Goal: Task Accomplishment & Management: Use online tool/utility

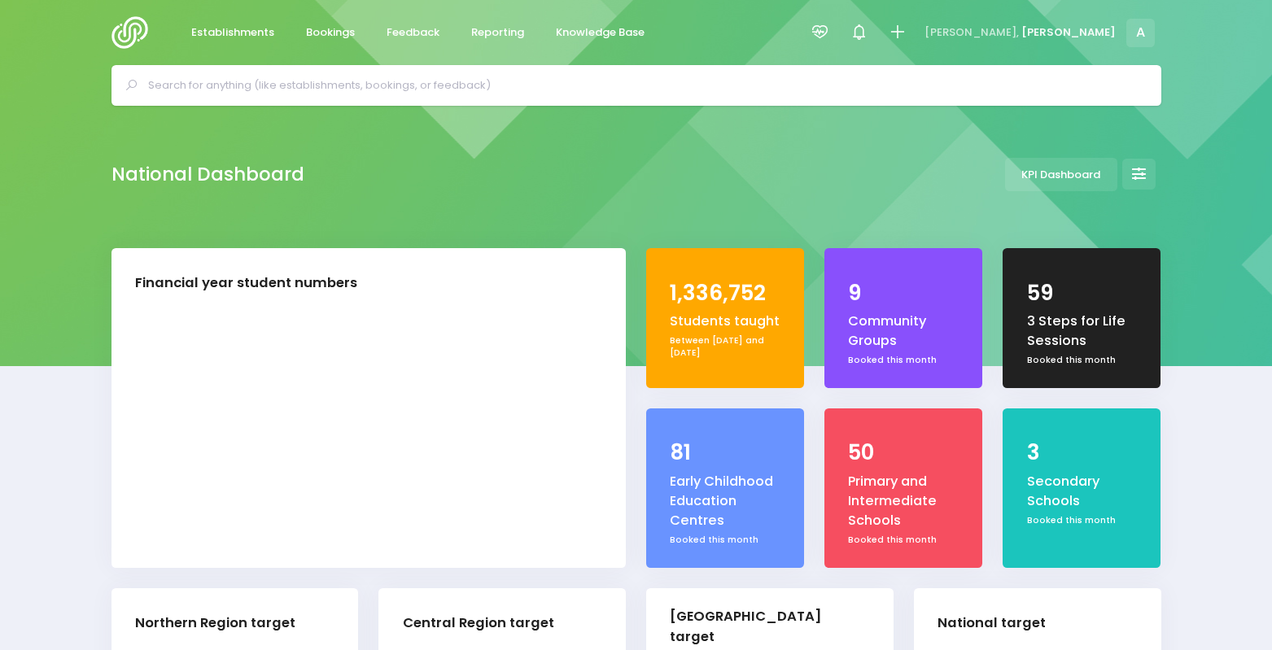
select select "5"
click at [515, 23] on link "Reporting" at bounding box center [498, 33] width 80 height 32
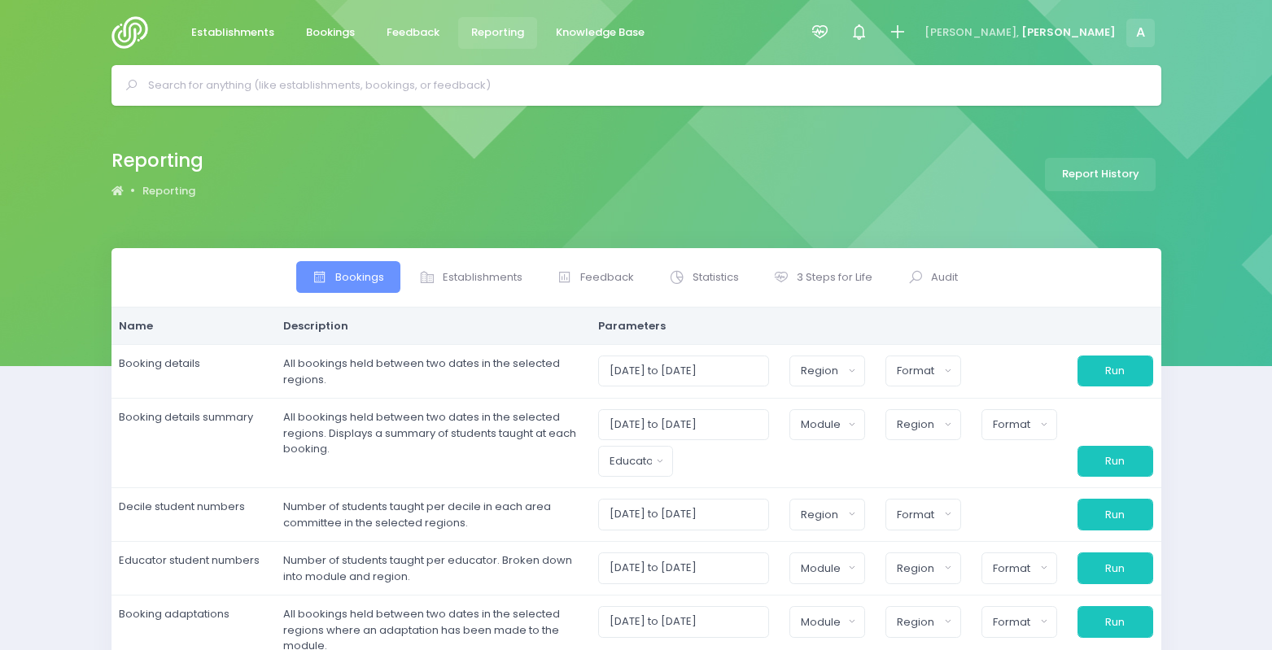
select select
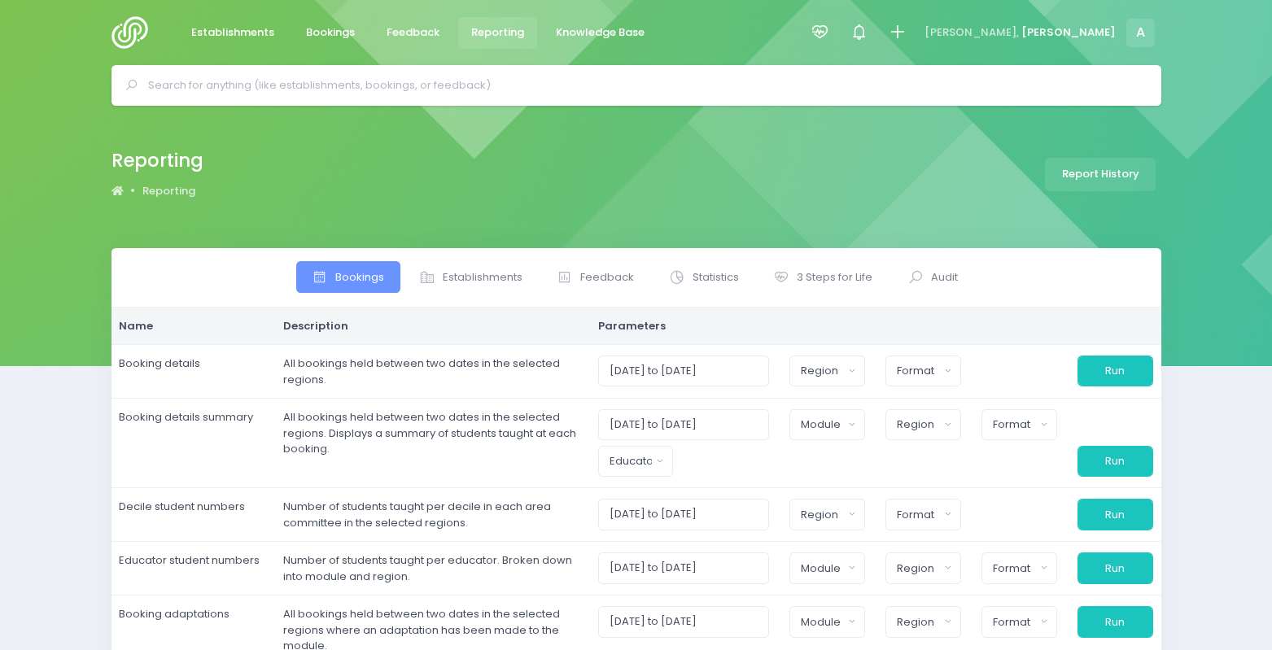
select select
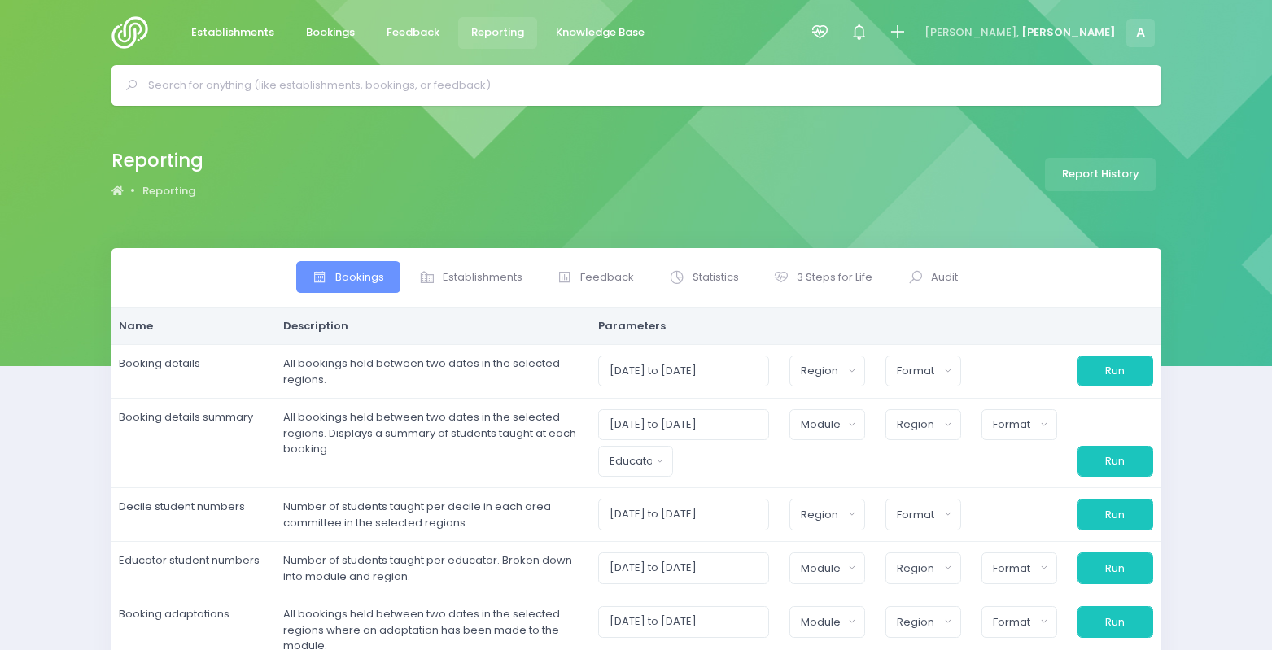
select select
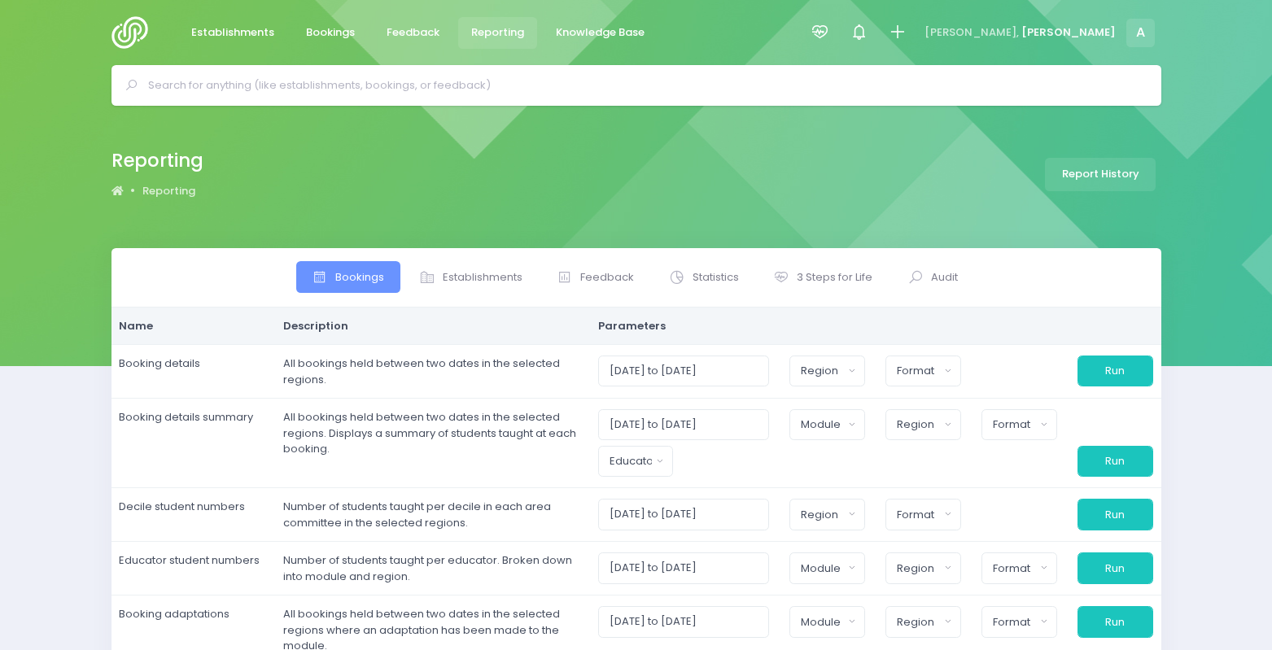
select select
click at [823, 274] on span "3 Steps for Life" at bounding box center [835, 277] width 76 height 16
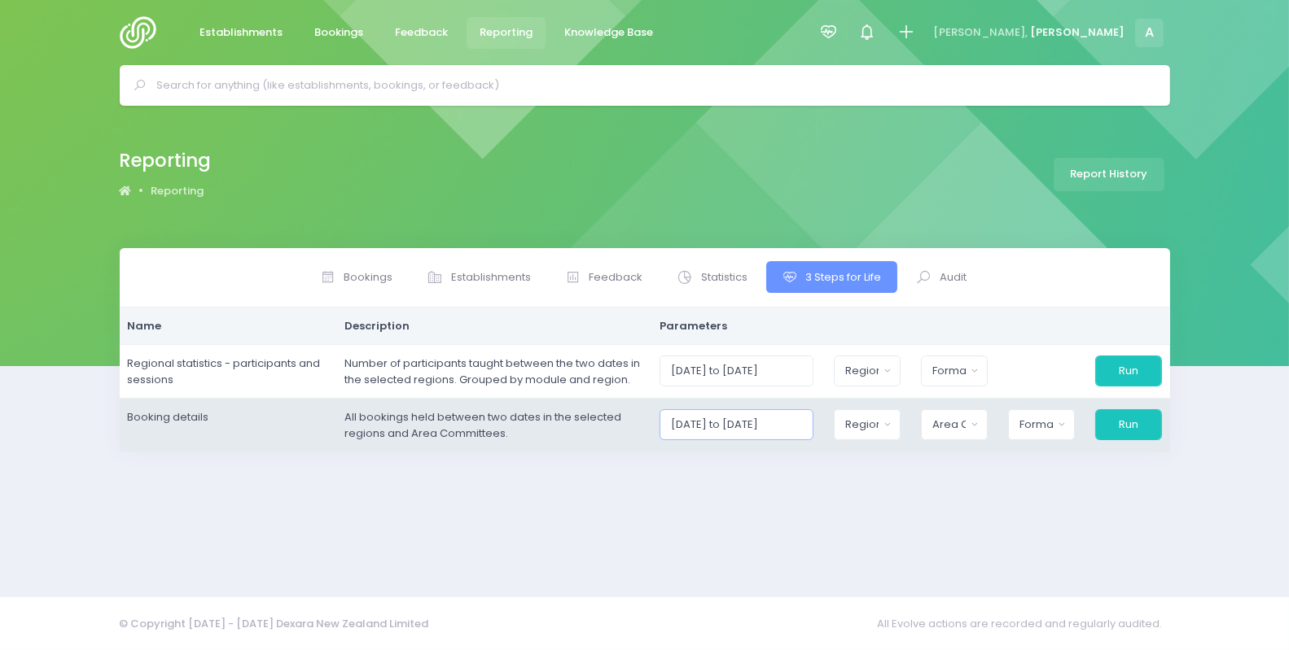
click at [723, 426] on input "01/09/2025 to 30/09/2025" at bounding box center [736, 424] width 154 height 31
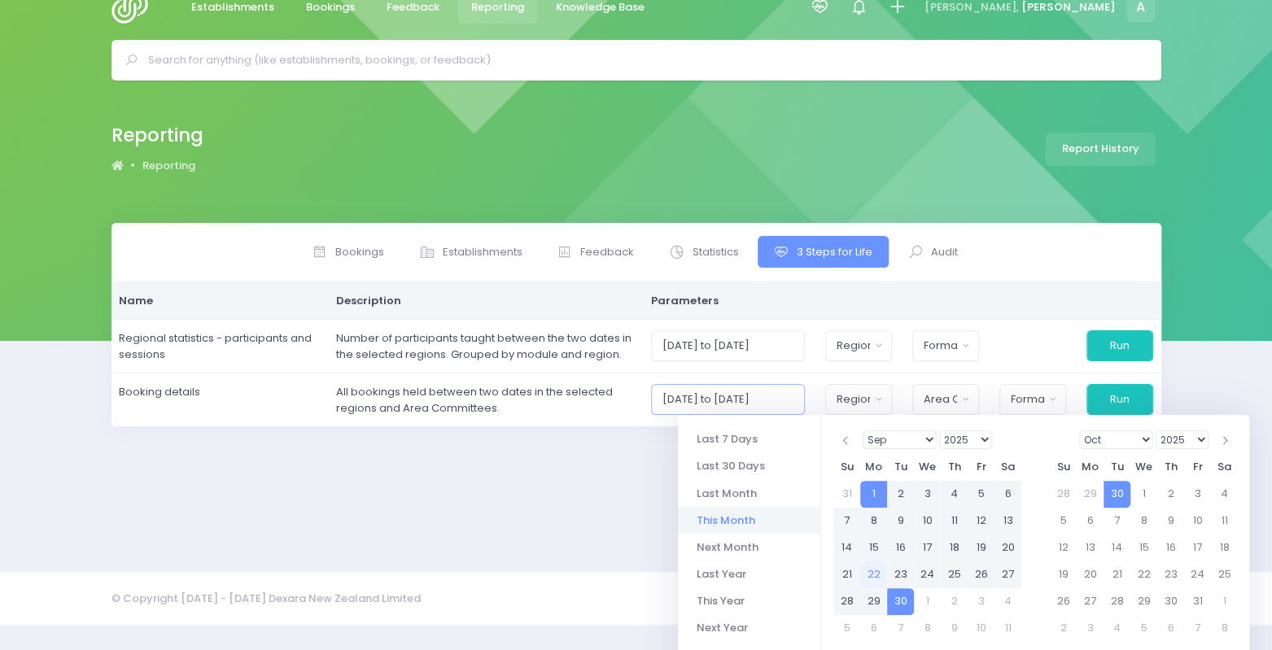
scroll to position [128, 0]
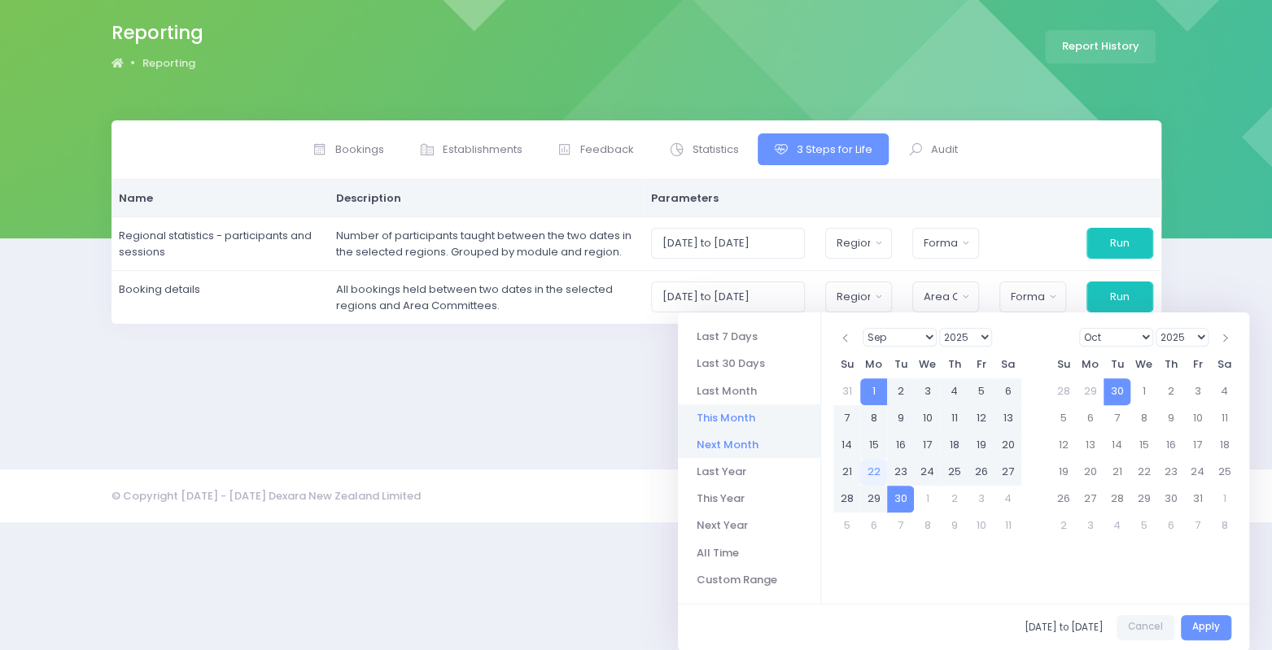
click at [729, 446] on li "Next Month" at bounding box center [749, 444] width 142 height 27
type input "01/10/2025 to 31/10/2025"
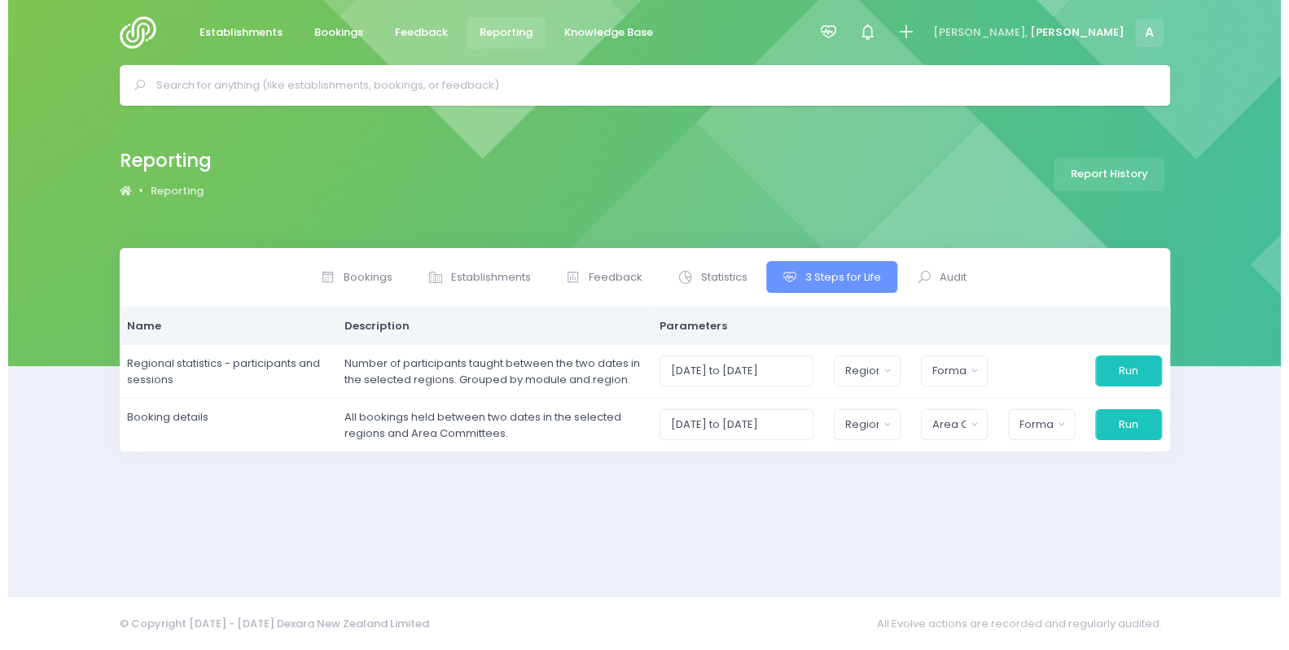
scroll to position [0, 0]
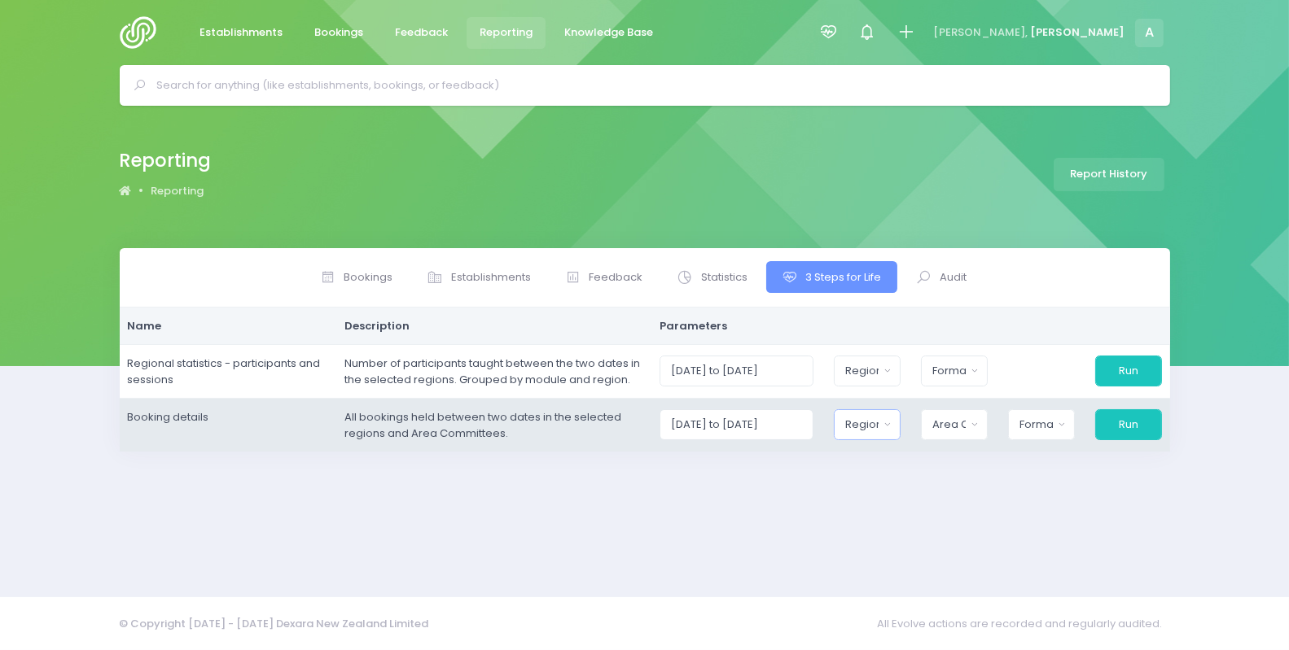
click at [862, 423] on div "Region" at bounding box center [861, 425] width 33 height 16
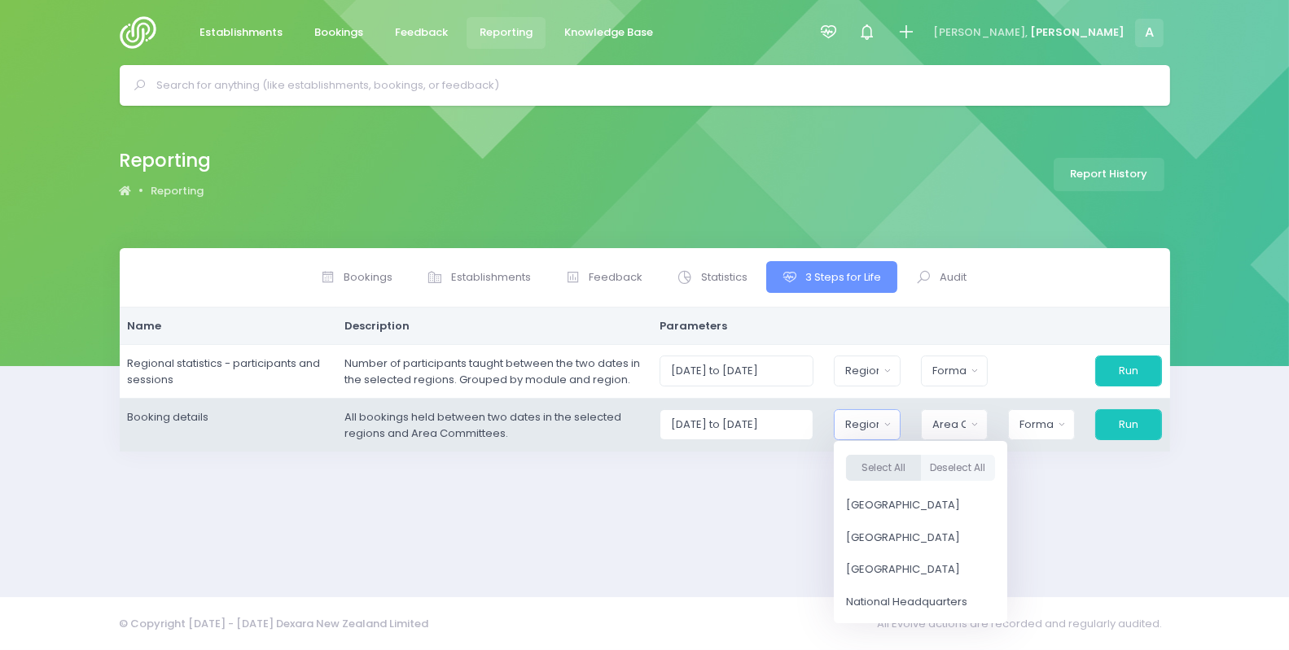
click at [884, 462] on button "Select All" at bounding box center [883, 468] width 75 height 27
select select "Northern"
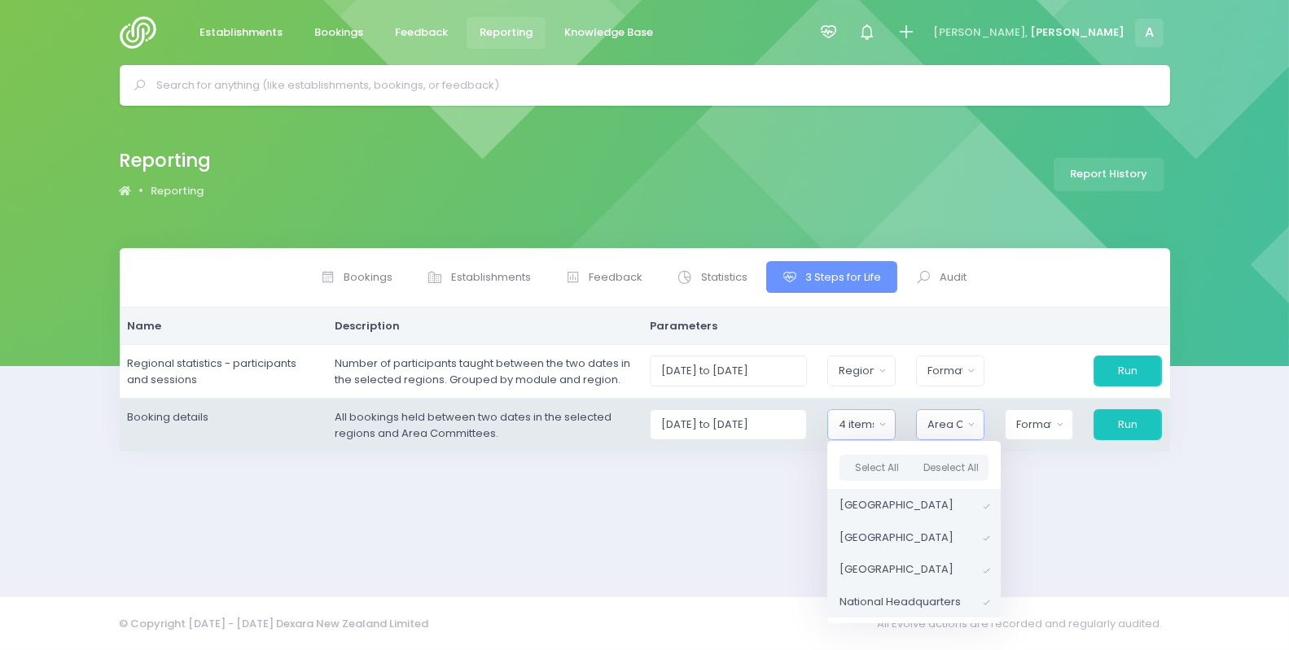
click at [952, 420] on div "Area Committee" at bounding box center [944, 425] width 35 height 16
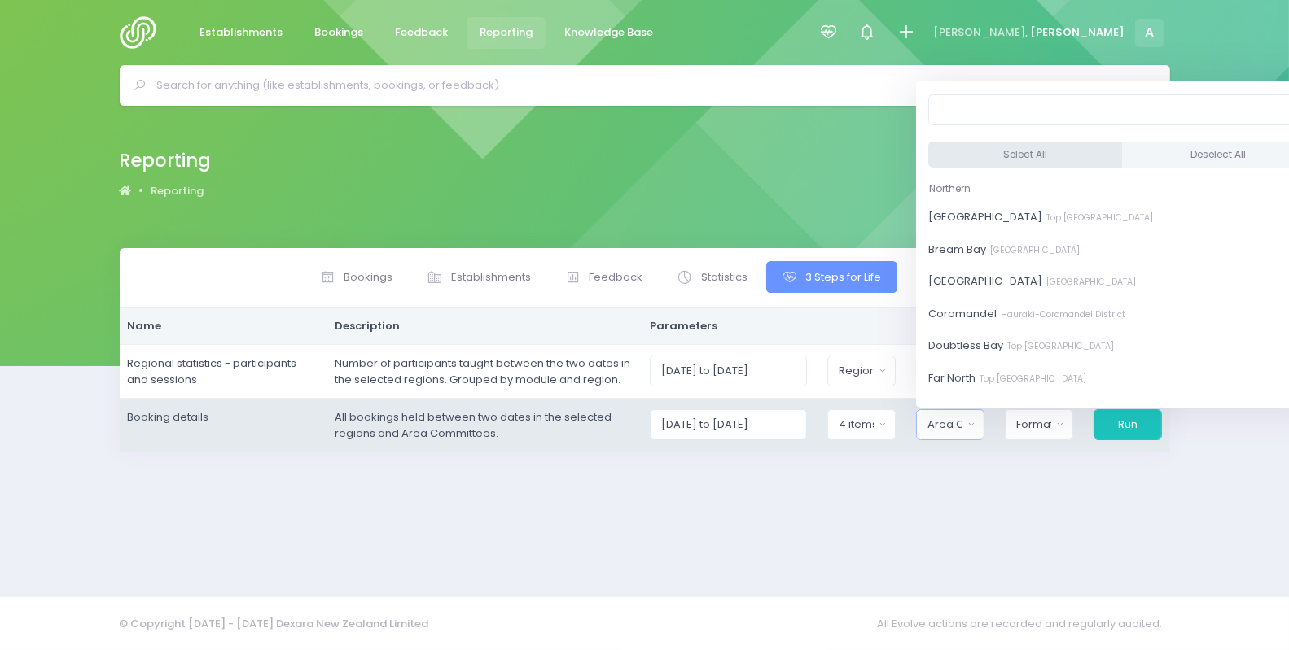
click at [987, 146] on button "Select All" at bounding box center [1025, 155] width 194 height 27
select select "Bay of Islands"
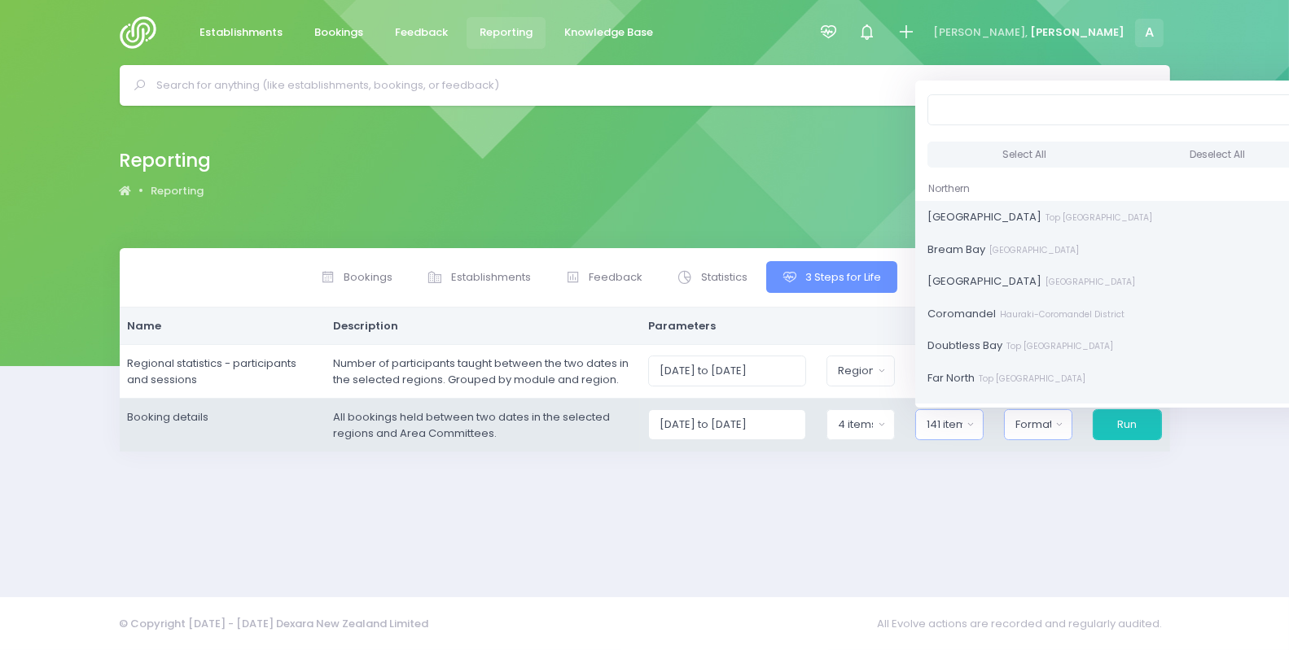
click at [1036, 418] on div "Format" at bounding box center [1033, 425] width 36 height 16
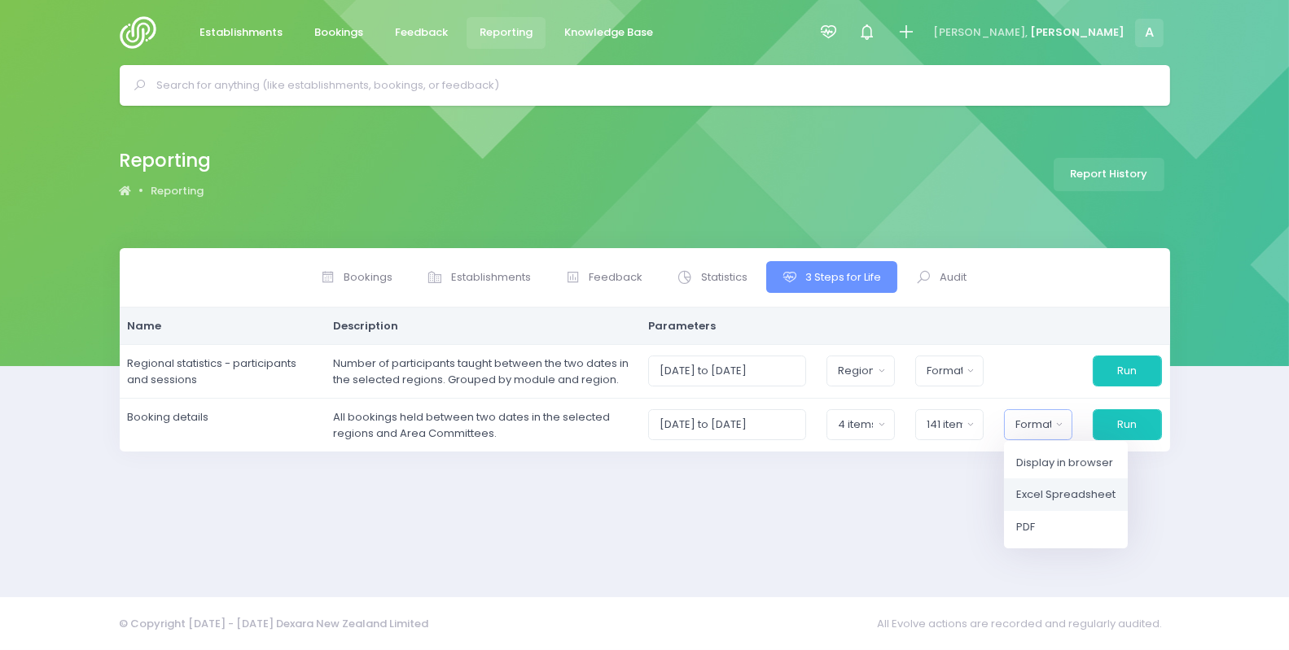
click at [1055, 494] on span "Excel Spreadsheet" at bounding box center [1065, 495] width 99 height 16
select select "excel"
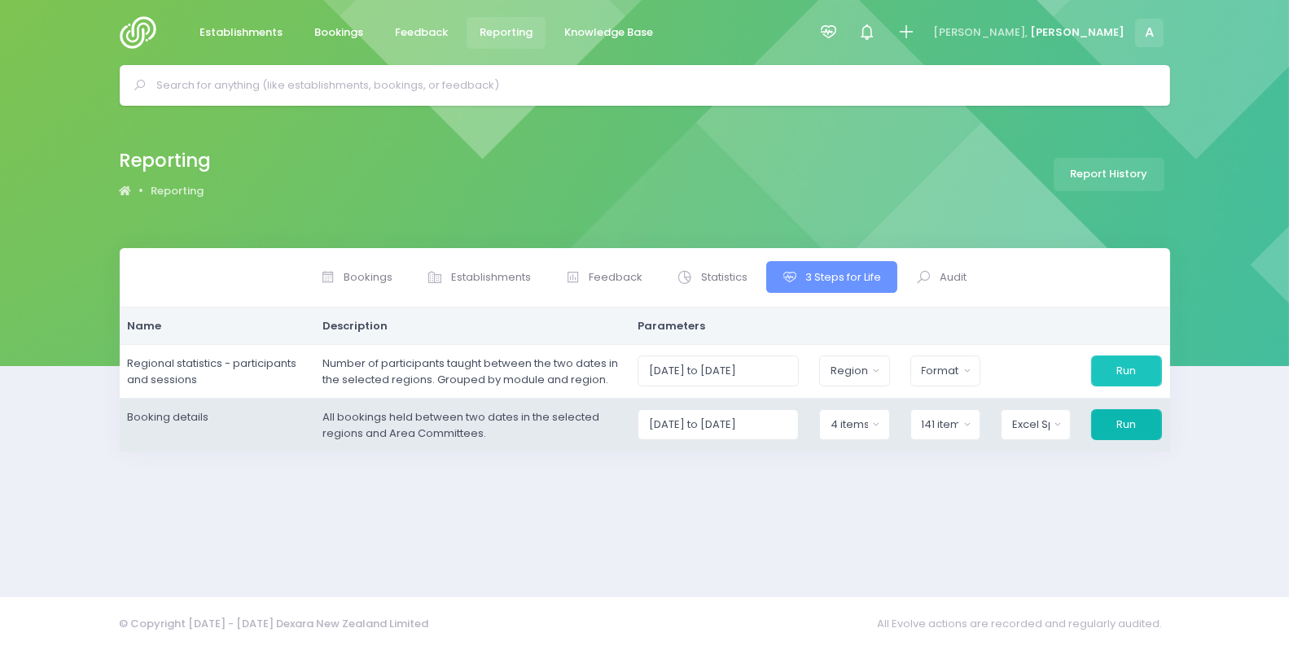
click at [1121, 421] on button "Run" at bounding box center [1126, 424] width 70 height 31
